Goal: Transaction & Acquisition: Book appointment/travel/reservation

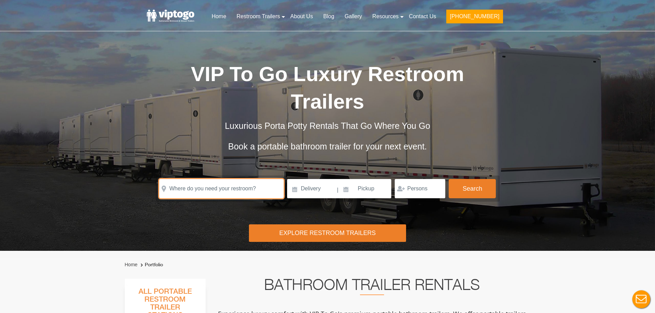
click at [208, 188] on input "text" at bounding box center [221, 188] width 124 height 19
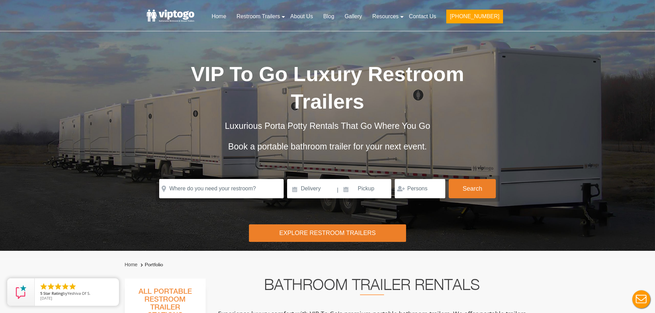
click at [278, 229] on div "Explore Restroom Trailers" at bounding box center [327, 233] width 157 height 18
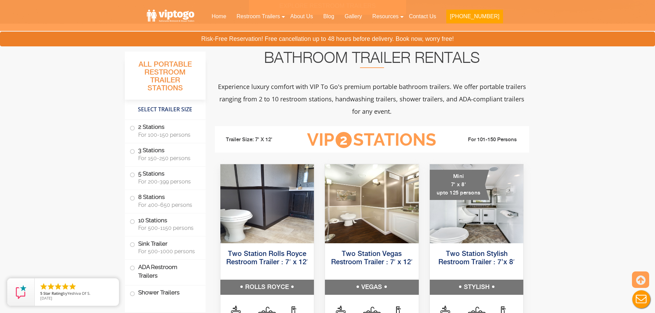
scroll to position [251, 0]
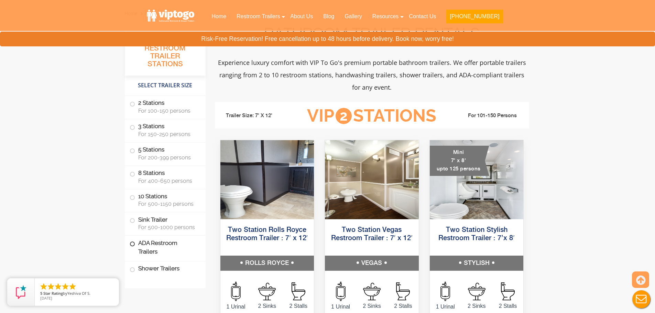
click at [141, 245] on label "ADA Restroom Trailers" at bounding box center [165, 247] width 71 height 23
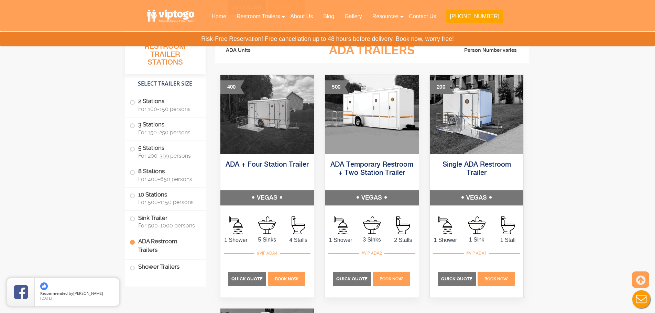
scroll to position [2428, 0]
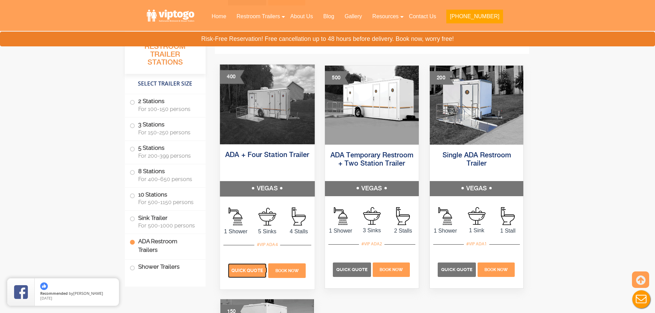
click at [254, 265] on p "Quick Quote" at bounding box center [246, 270] width 38 height 14
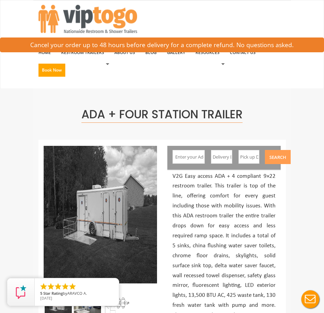
click at [185, 162] on input "text" at bounding box center [189, 157] width 32 height 14
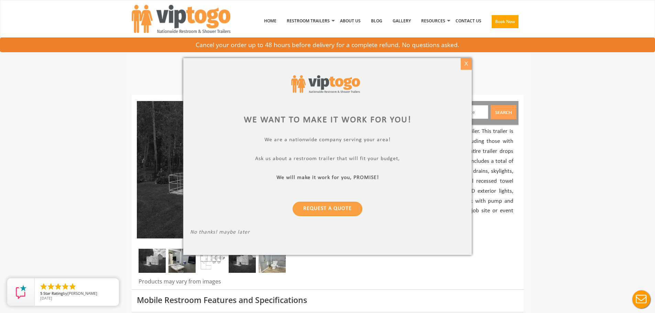
click at [468, 66] on div "X" at bounding box center [465, 64] width 11 height 12
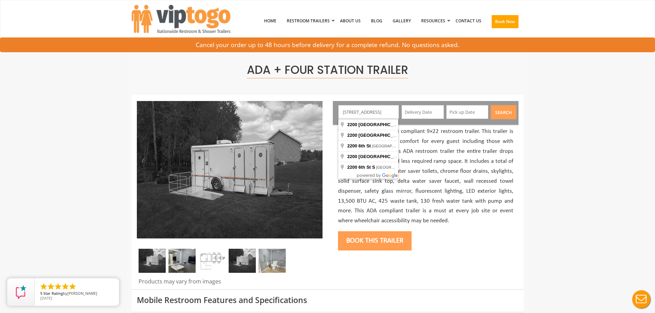
click at [386, 116] on input "2200 6th st nw" at bounding box center [368, 112] width 60 height 14
type input "2200 6th St NW, Albuquerque, NM, USA"
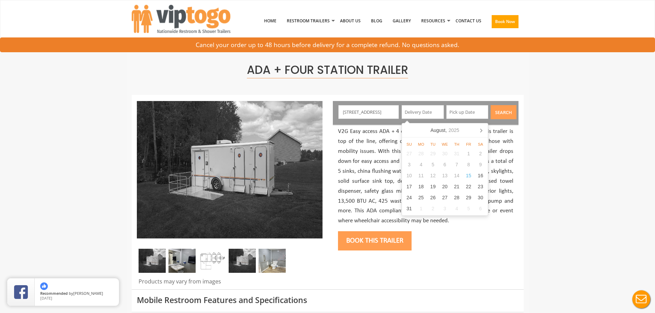
click at [424, 111] on input "text" at bounding box center [422, 112] width 42 height 14
click at [419, 185] on div "18" at bounding box center [421, 186] width 12 height 11
type input "08/18/2025"
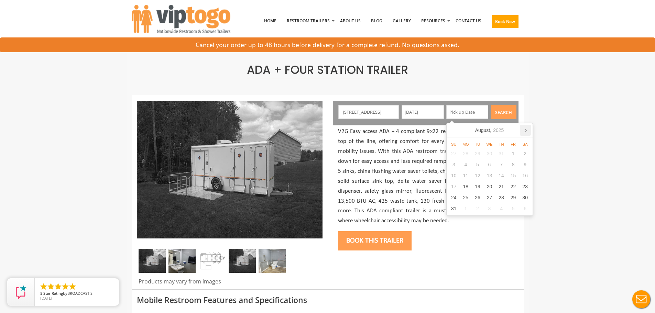
click at [524, 129] on icon at bounding box center [525, 130] width 11 height 11
click at [526, 196] on div "4" at bounding box center [525, 197] width 12 height 11
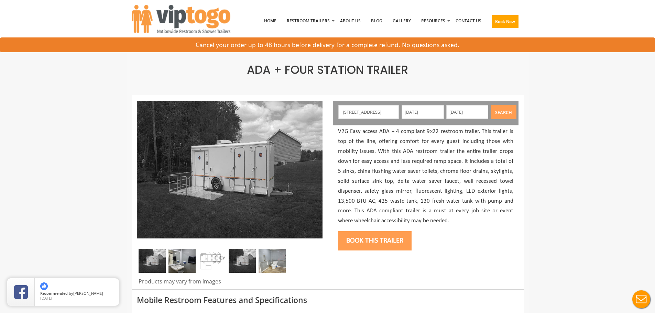
click at [496, 230] on div "Book this trailer" at bounding box center [425, 240] width 175 height 28
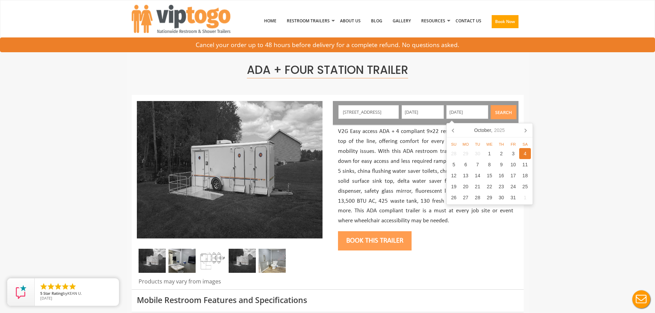
click at [482, 109] on input "[DATE]" at bounding box center [467, 112] width 42 height 14
click at [454, 130] on icon at bounding box center [453, 130] width 11 height 11
click at [526, 185] on div "27" at bounding box center [525, 186] width 12 height 11
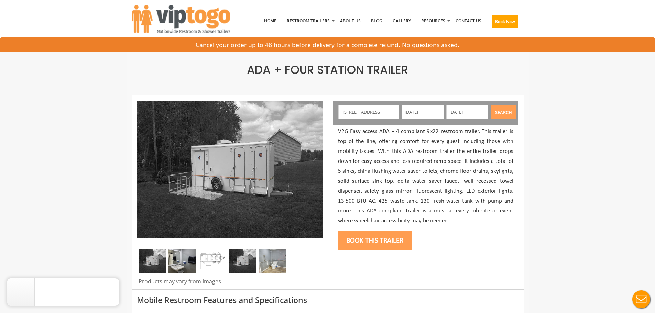
click at [501, 223] on p "V2G Easy access ADA + 4 compliant 9×22 restroom trailer. This trailer is top of…" at bounding box center [425, 176] width 175 height 99
click at [497, 117] on button "Search" at bounding box center [503, 112] width 26 height 14
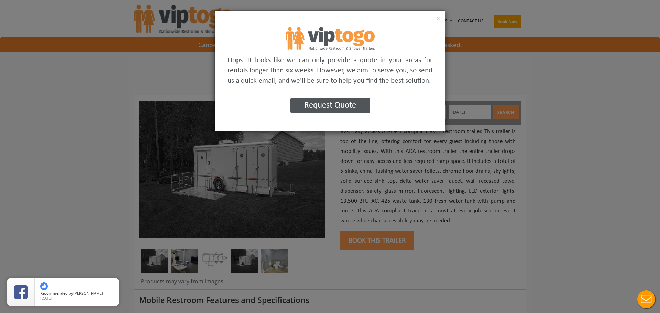
click at [348, 105] on button "Request Quote" at bounding box center [329, 106] width 79 height 16
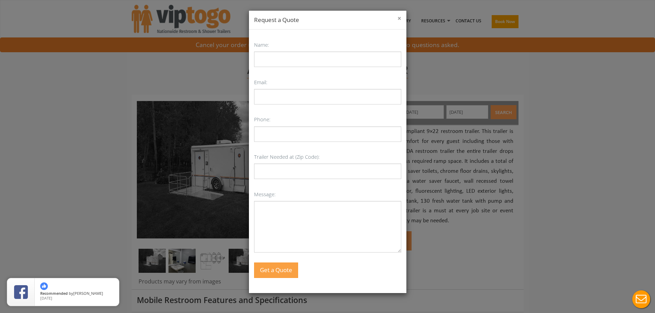
click at [397, 20] on button "×" at bounding box center [399, 18] width 4 height 7
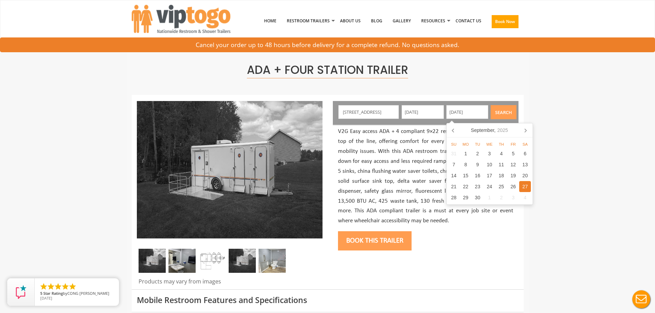
click at [469, 113] on input "09/27/2025" at bounding box center [467, 112] width 42 height 14
click at [527, 196] on div "4" at bounding box center [525, 197] width 12 height 11
type input "[DATE]"
click at [479, 228] on div "Book this trailer" at bounding box center [425, 240] width 175 height 28
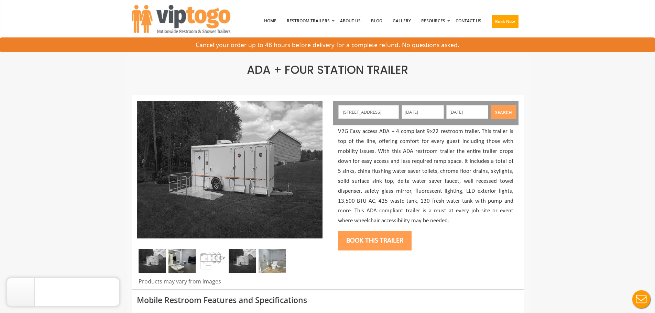
click at [501, 110] on button "Search" at bounding box center [503, 112] width 26 height 14
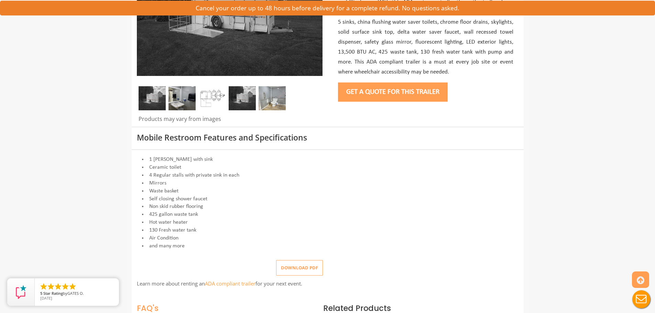
scroll to position [164, 0]
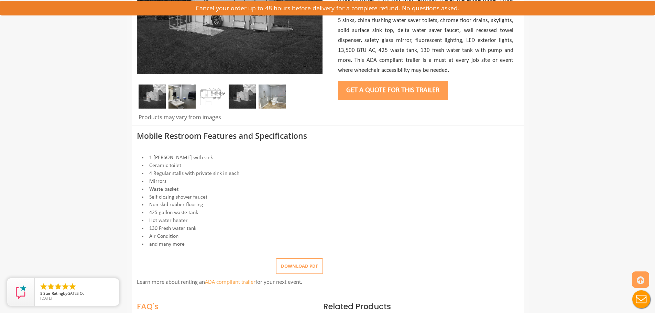
click at [429, 89] on button "Get a Quote for this Trailer" at bounding box center [393, 90] width 110 height 19
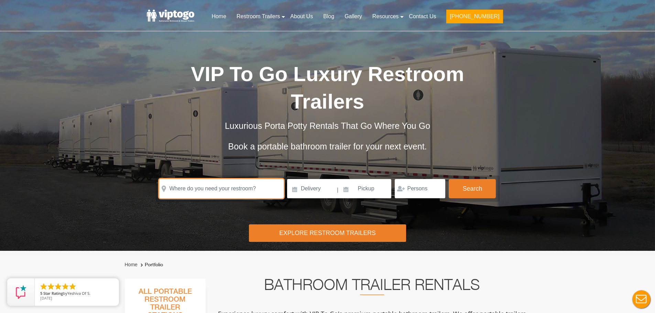
click at [213, 189] on input "text" at bounding box center [221, 188] width 124 height 19
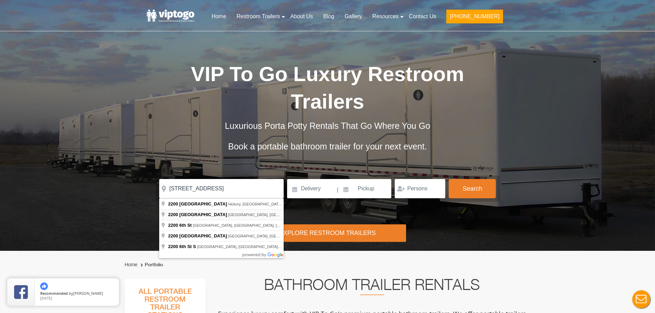
type input "2200 6th St NW, Albuquerque, NM, USA"
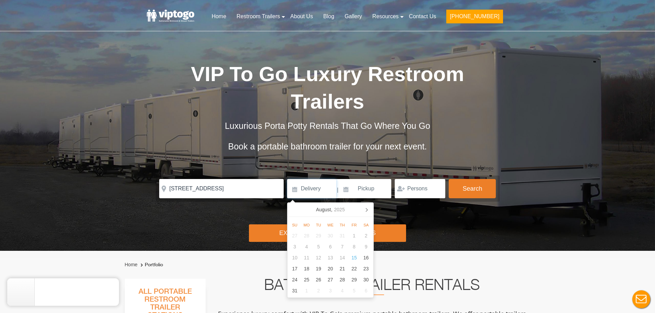
click at [312, 190] on input at bounding box center [311, 188] width 49 height 19
click at [296, 269] on div "17" at bounding box center [295, 268] width 12 height 11
type input "[DATE]"
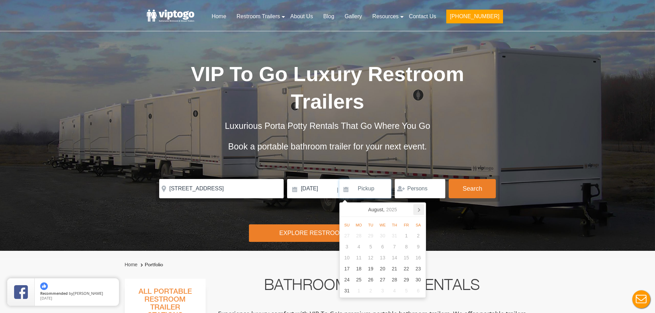
click at [419, 211] on icon at bounding box center [419, 209] width 2 height 3
click at [419, 280] on div "4" at bounding box center [418, 279] width 12 height 11
type input "[DATE]"
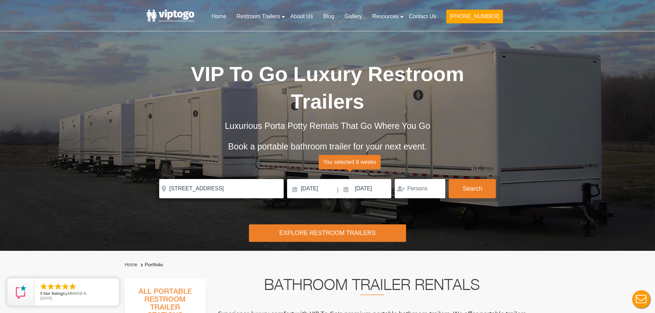
click at [365, 235] on div "Explore Restroom Trailers" at bounding box center [327, 233] width 157 height 18
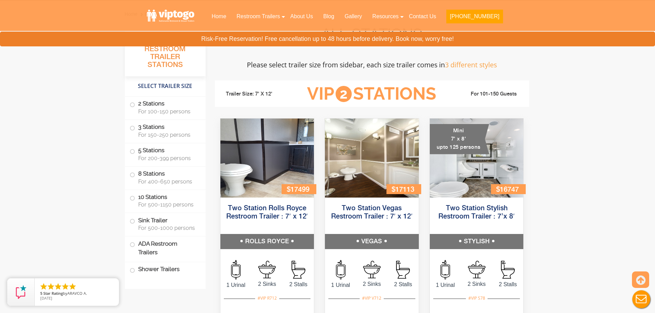
scroll to position [251, 0]
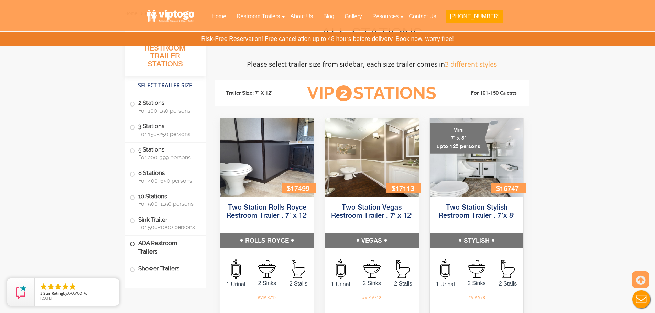
click at [157, 250] on label "ADA Restroom Trailers" at bounding box center [165, 247] width 71 height 23
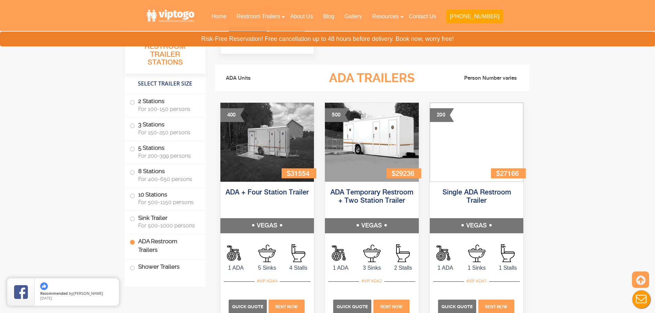
scroll to position [2398, 0]
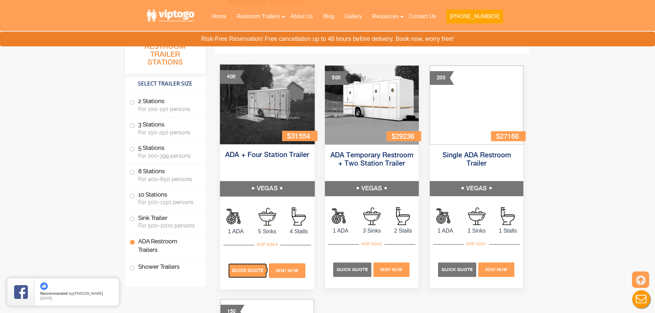
click at [257, 269] on span "Quick Quote" at bounding box center [248, 270] width 32 height 5
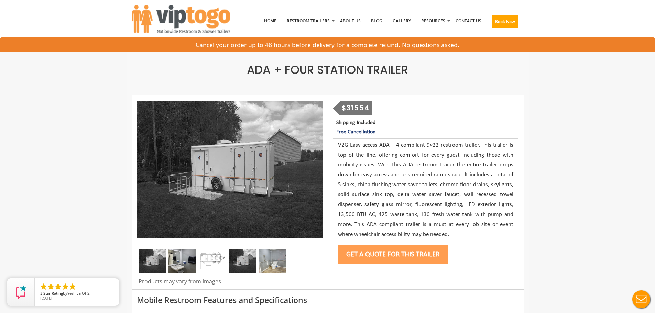
click at [406, 254] on button "Get a Quote for this Trailer" at bounding box center [393, 254] width 110 height 19
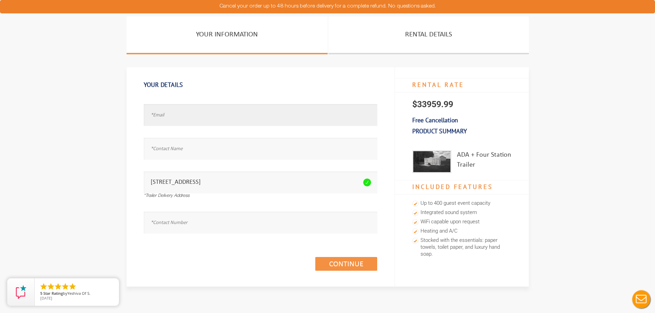
click at [275, 117] on input "text" at bounding box center [260, 115] width 233 height 22
type input "martinez.angelo85@gmail.com"
type input "John Harris United"
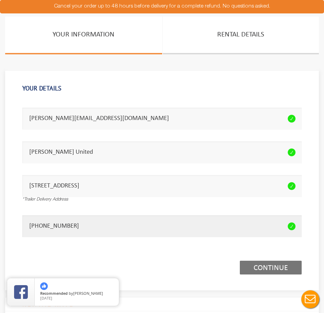
type input "918-500-6678"
click at [263, 265] on link "Continue (1/3)" at bounding box center [271, 267] width 62 height 14
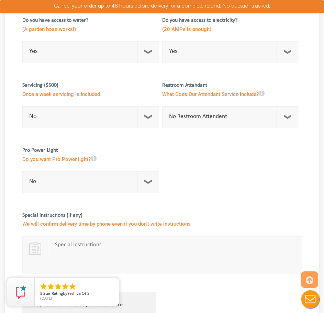
scroll to position [146, 0]
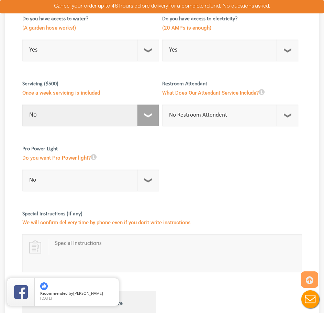
click at [154, 114] on select "No 1 Per Week 2 Per Week 3 Per Week 4 Per Week 5 Per Week 5+" at bounding box center [90, 115] width 136 height 22
select select "2"
click at [22, 104] on select "No 1 Per Week 2 Per Week 3 Per Week 4 Per Week 5 Per Week 5+" at bounding box center [90, 115] width 136 height 22
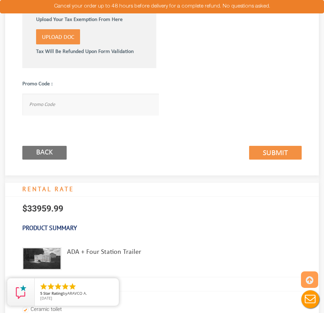
scroll to position [433, 0]
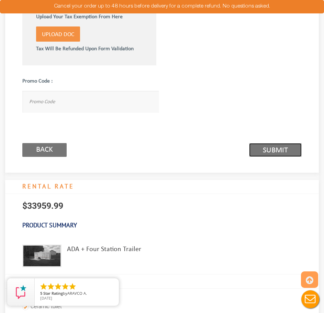
click at [283, 152] on link "Submit (2/3)" at bounding box center [275, 150] width 53 height 14
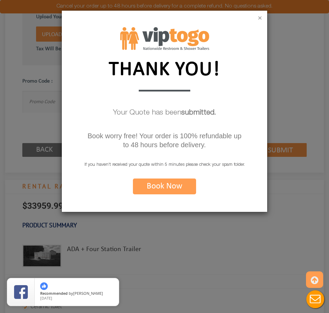
click at [259, 20] on button "×" at bounding box center [260, 18] width 4 height 7
